Goal: Transaction & Acquisition: Obtain resource

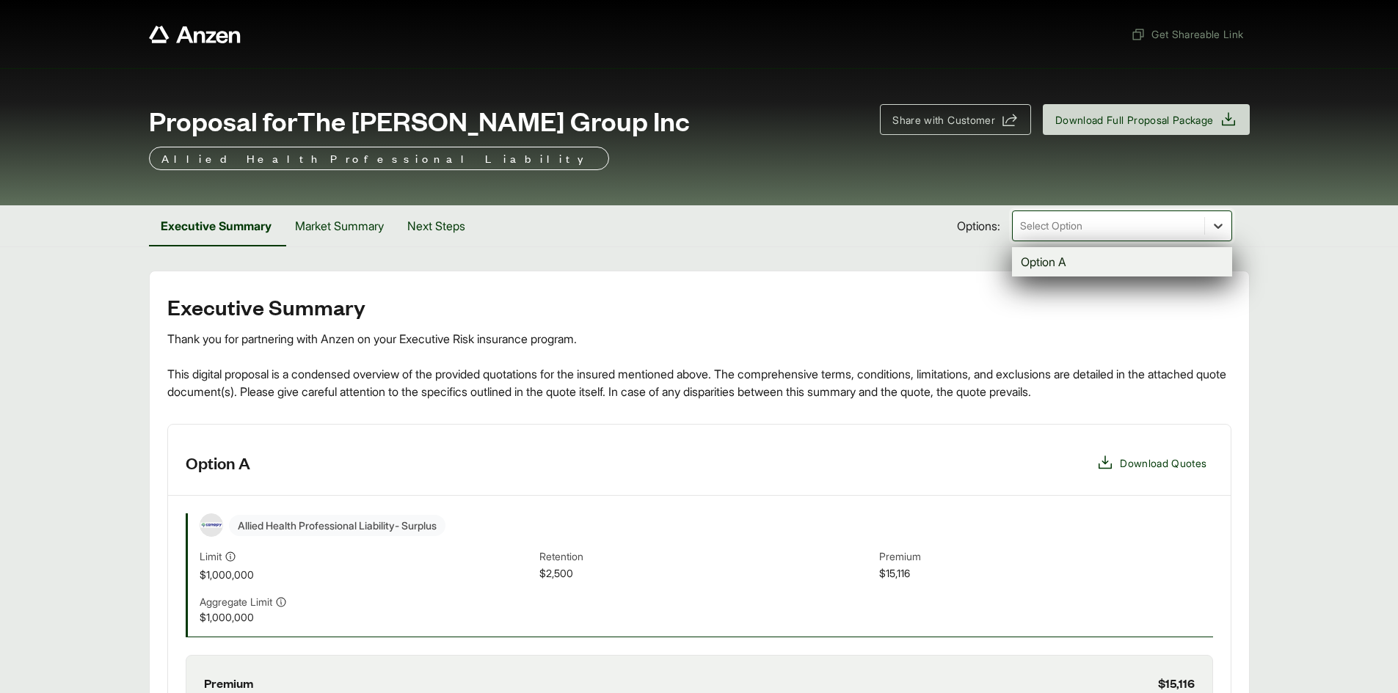
click at [1223, 219] on icon at bounding box center [1218, 226] width 15 height 15
click at [1198, 262] on div "Option A" at bounding box center [1122, 261] width 220 height 29
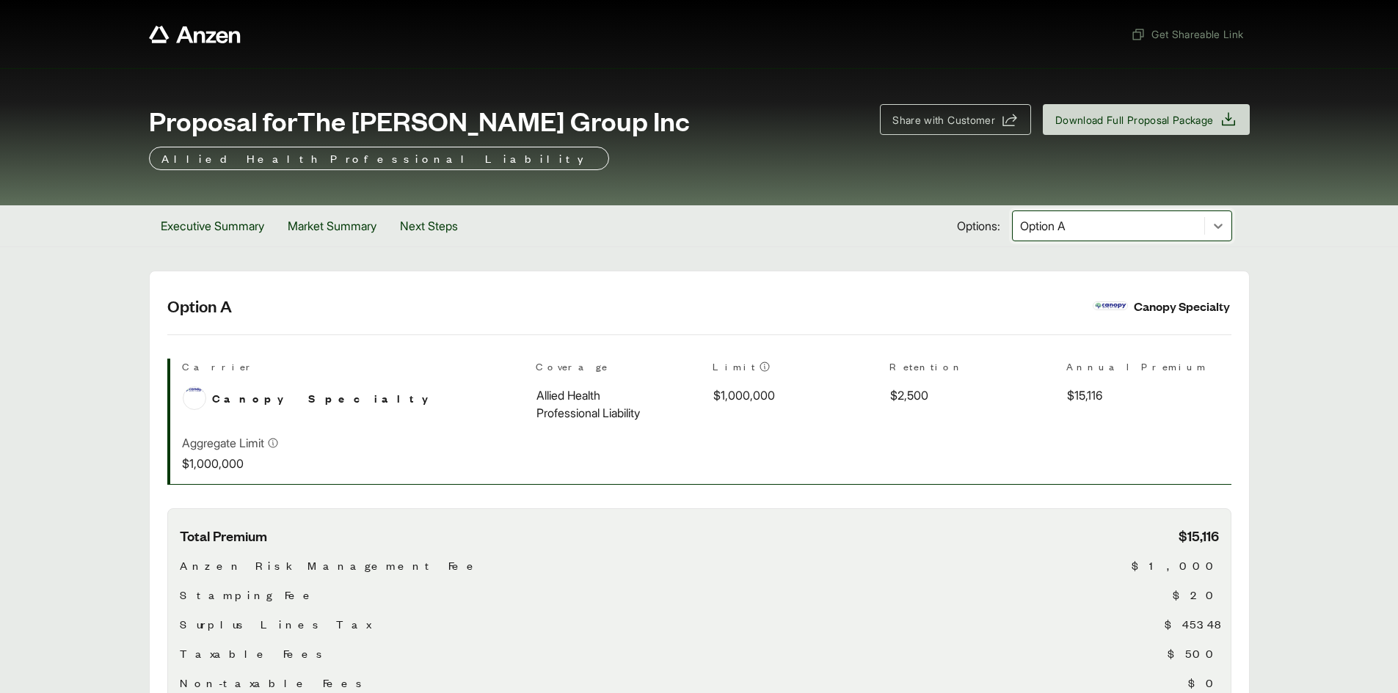
scroll to position [440, 0]
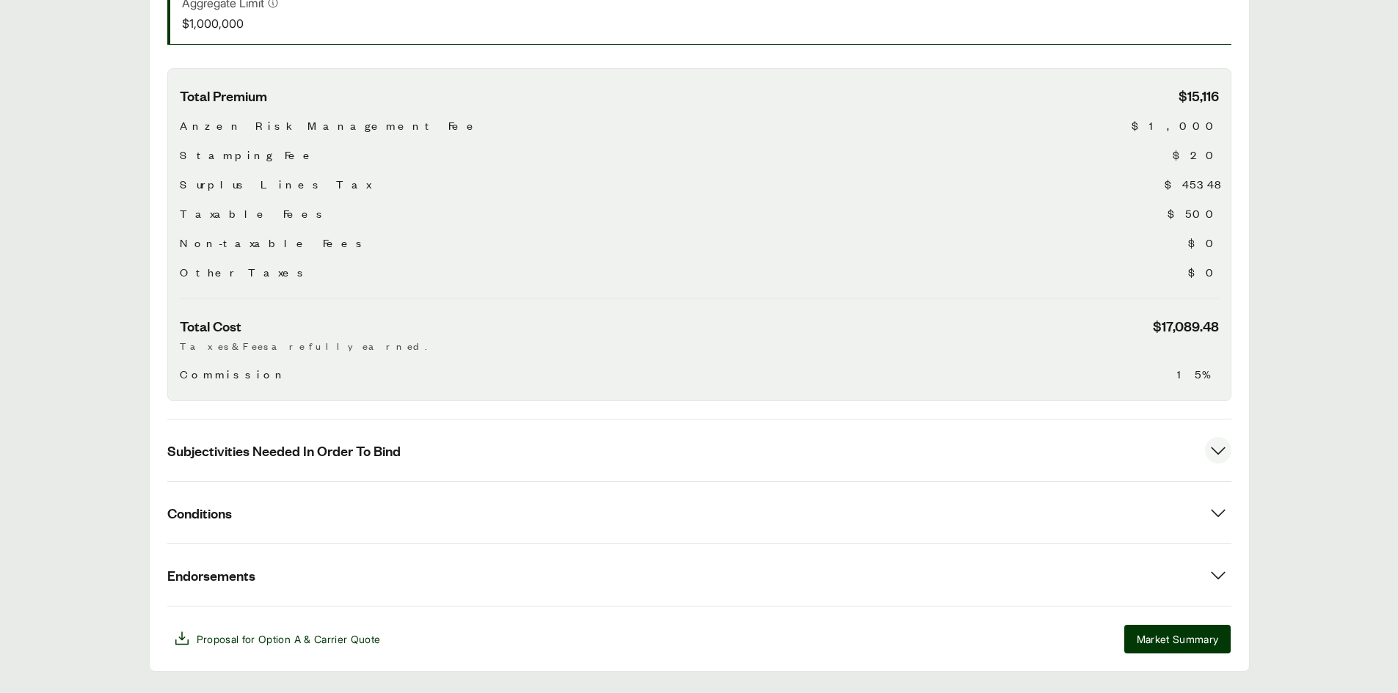
click at [969, 451] on button "Subjectivities Needed In Order To Bind" at bounding box center [699, 451] width 1064 height 62
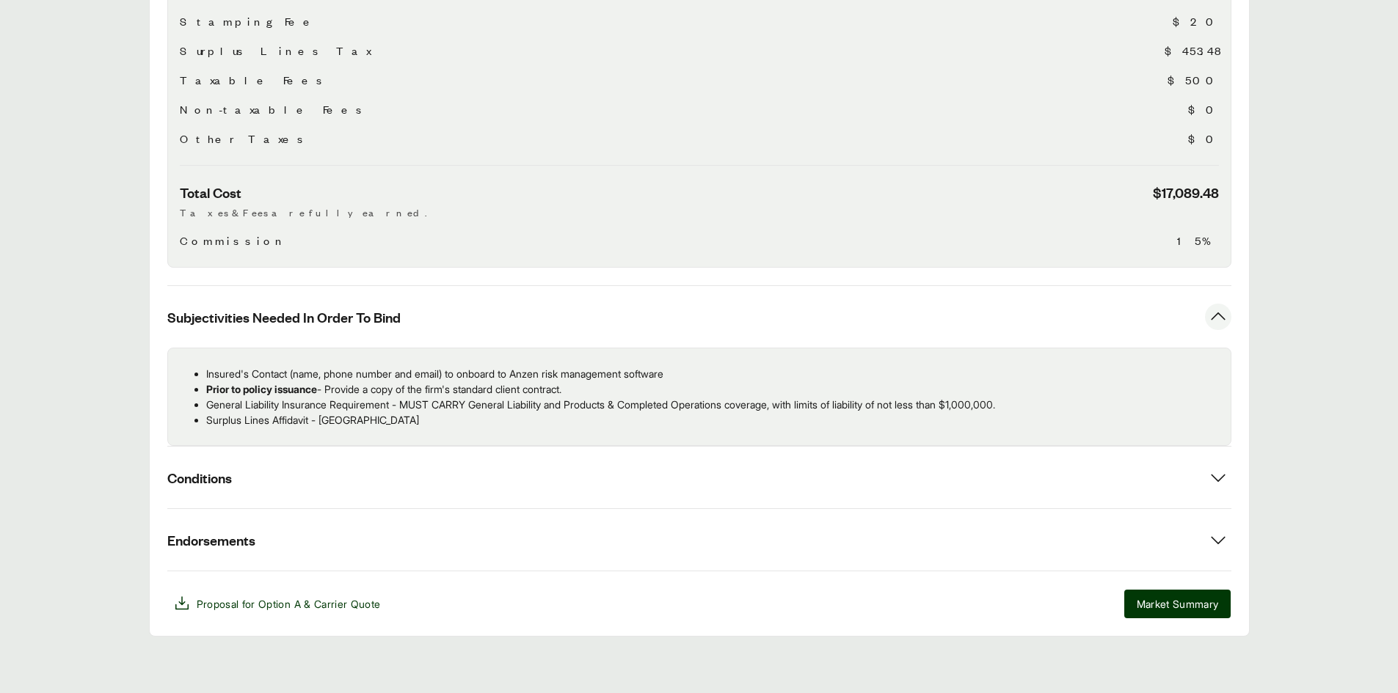
scroll to position [576, 0]
drag, startPoint x: 430, startPoint y: 500, endPoint x: 437, endPoint y: 502, distance: 7.5
click at [430, 502] on button "Conditions" at bounding box center [699, 476] width 1064 height 62
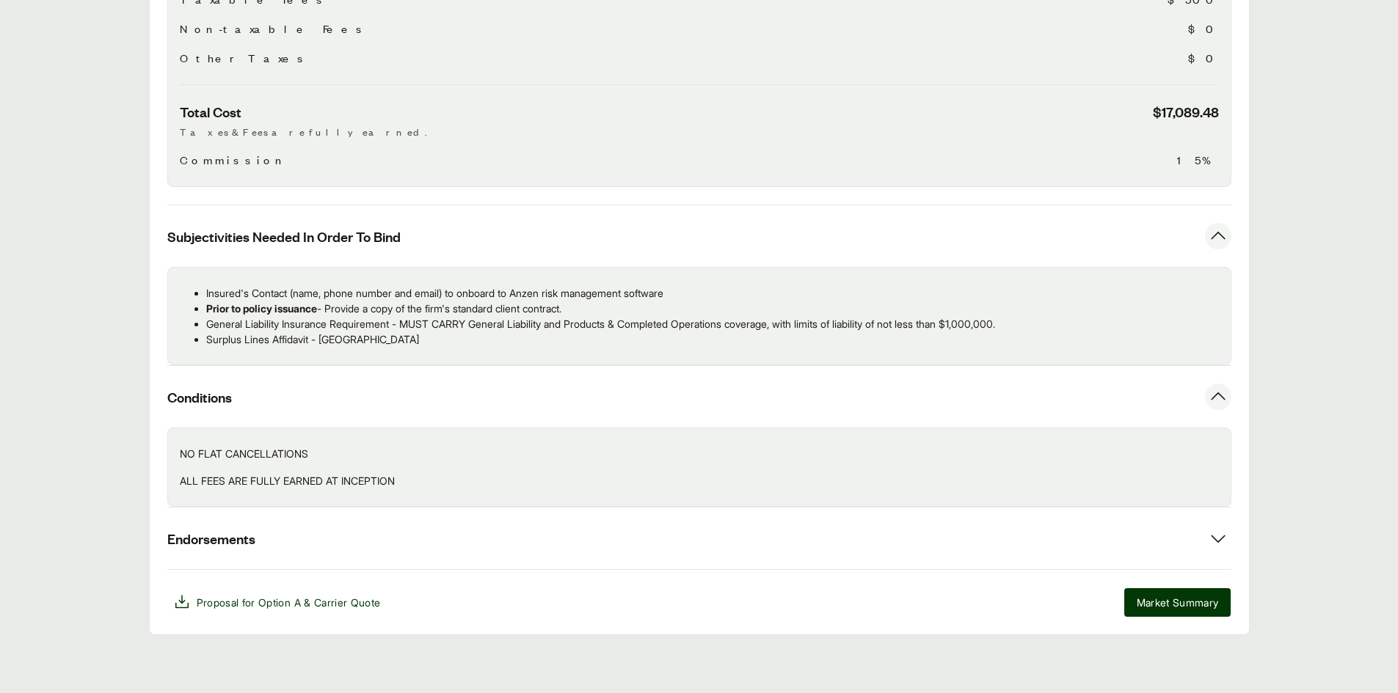
scroll to position [655, 0]
click at [614, 539] on button "Endorsements" at bounding box center [699, 538] width 1064 height 62
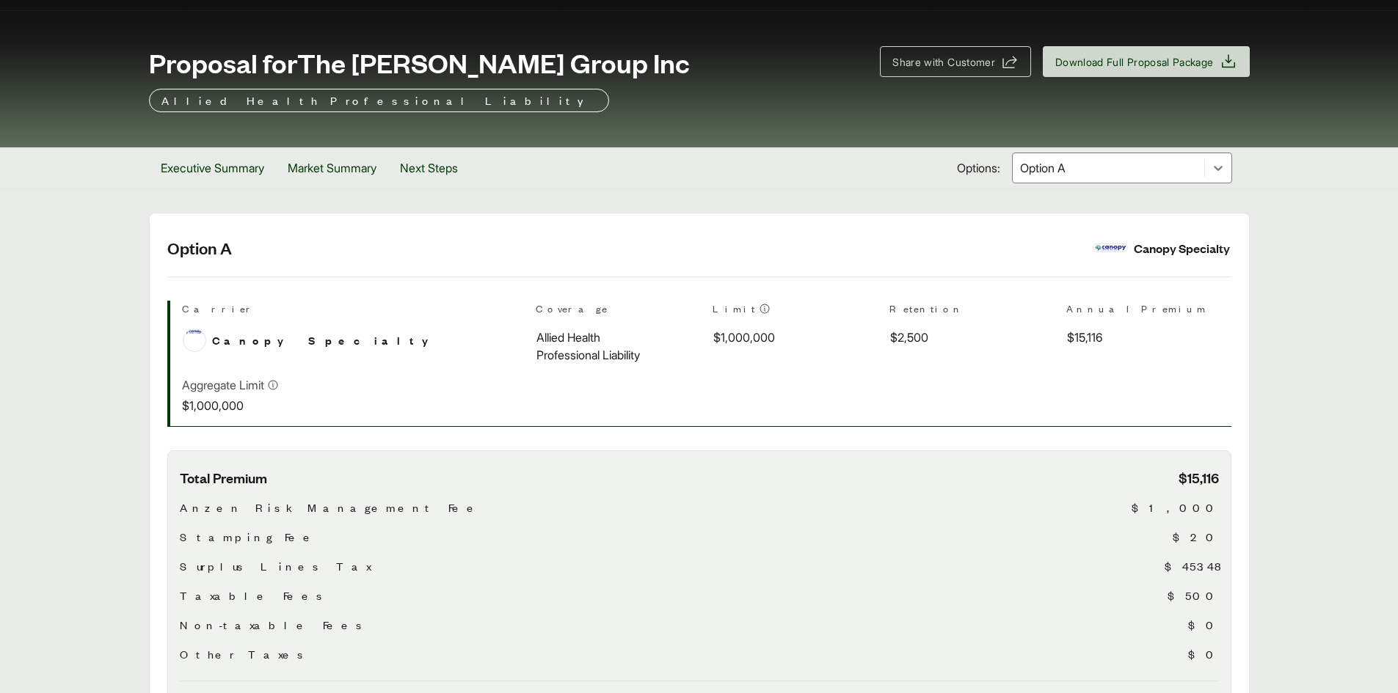
scroll to position [0, 0]
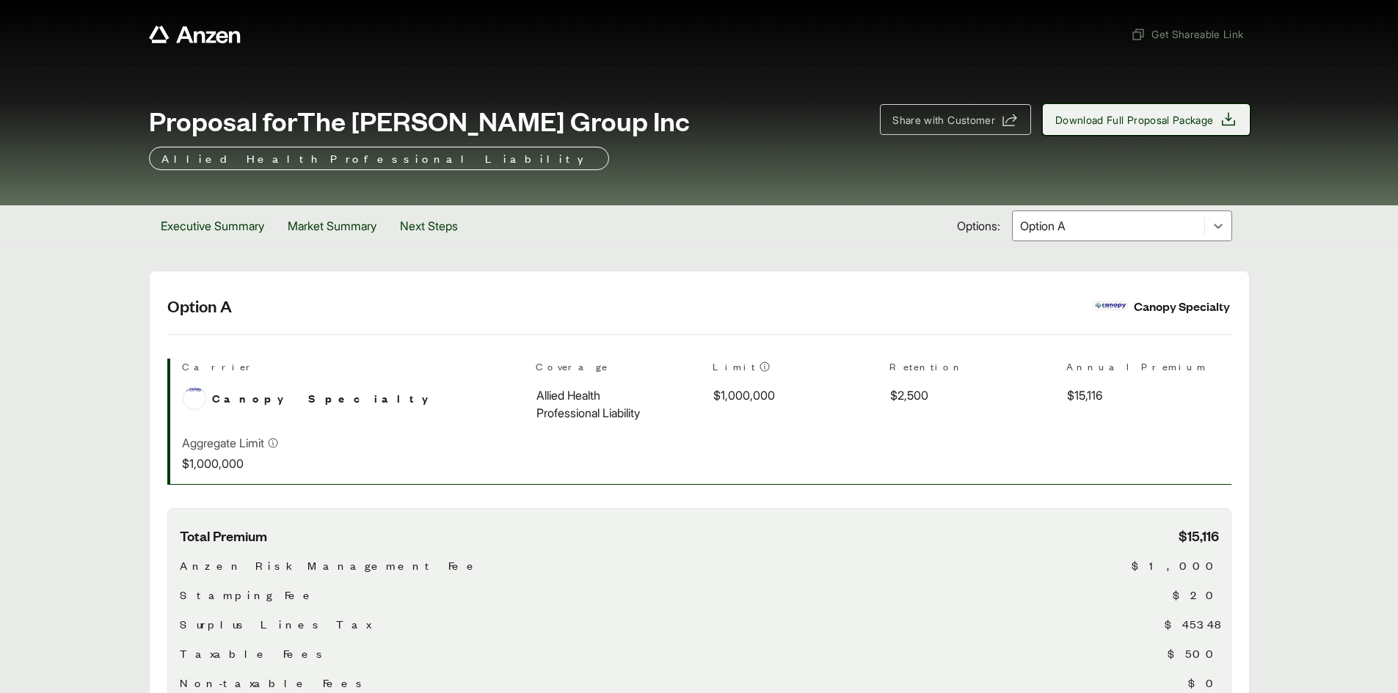
click at [1189, 122] on span "Download Full Proposal Package" at bounding box center [1134, 119] width 159 height 15
